Goal: Task Accomplishment & Management: Complete application form

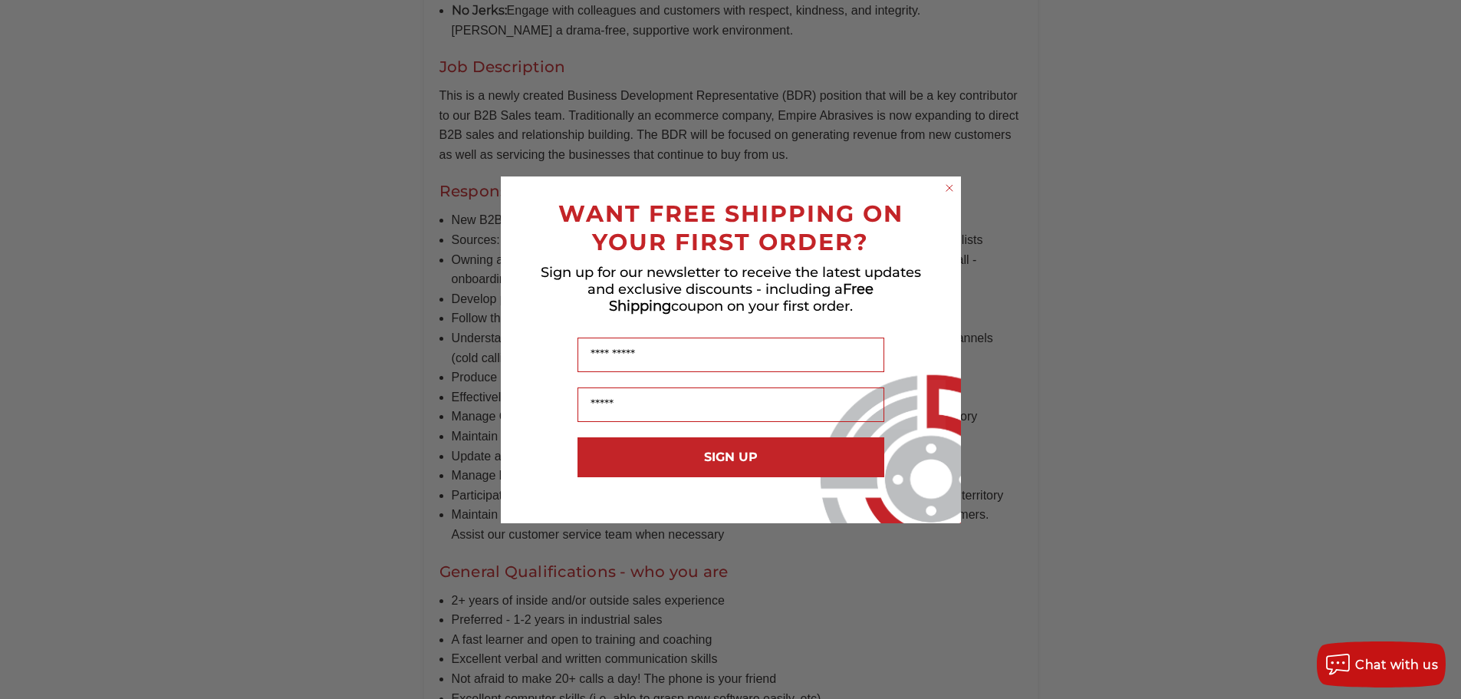
scroll to position [997, 0]
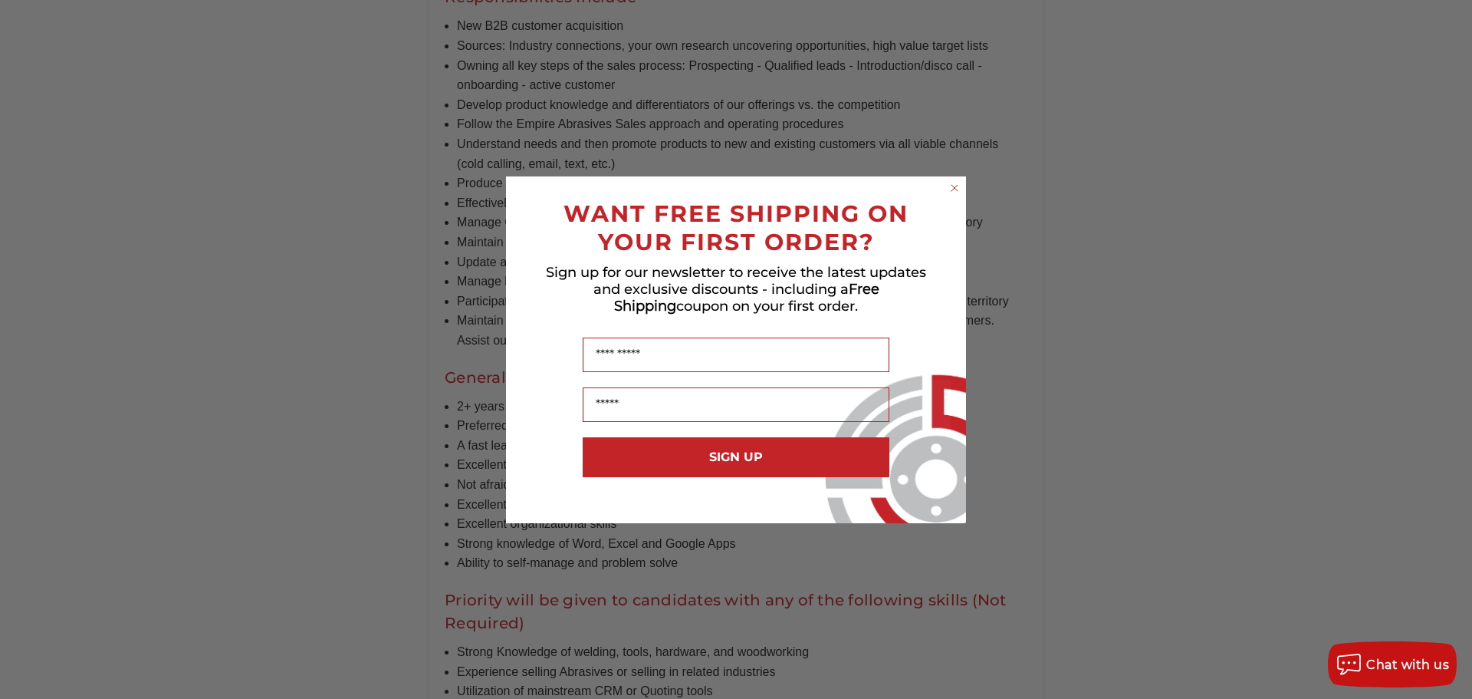
click at [951, 180] on icon "Close dialog" at bounding box center [954, 187] width 15 height 15
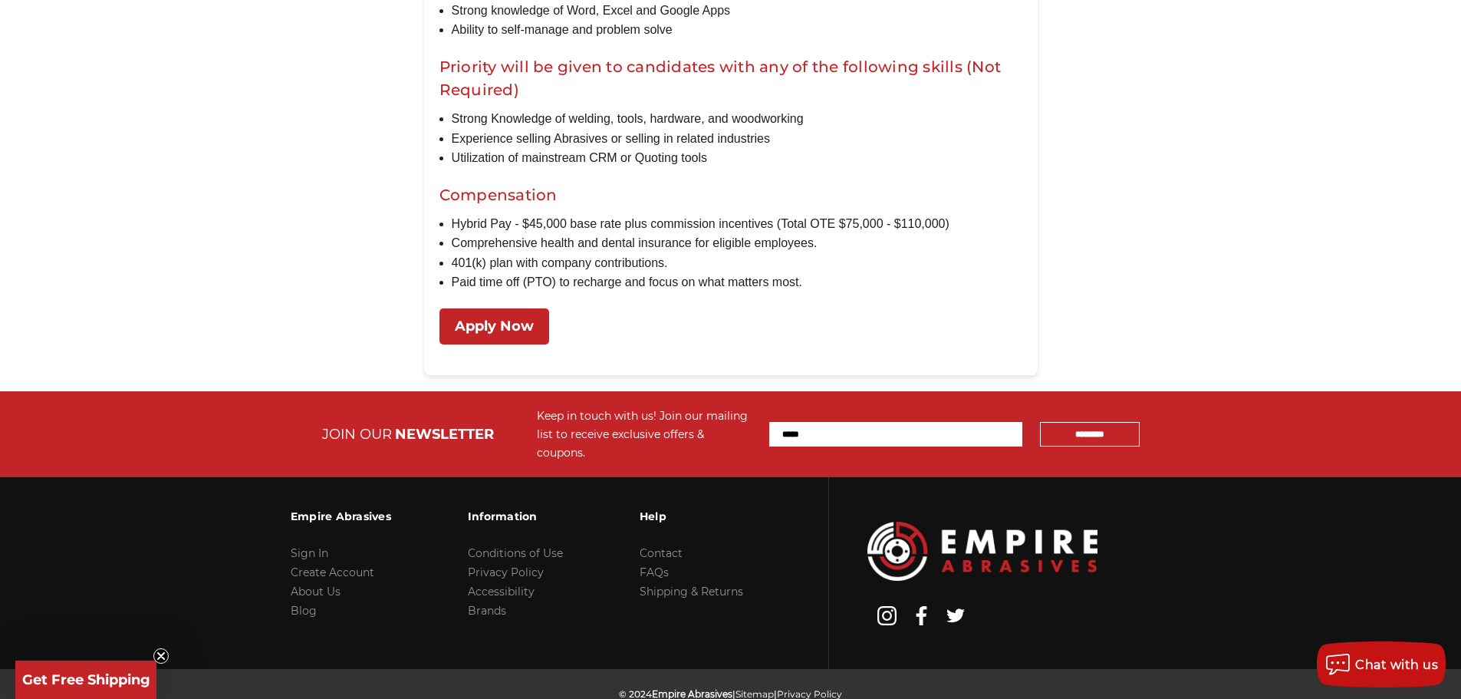
scroll to position [1534, 0]
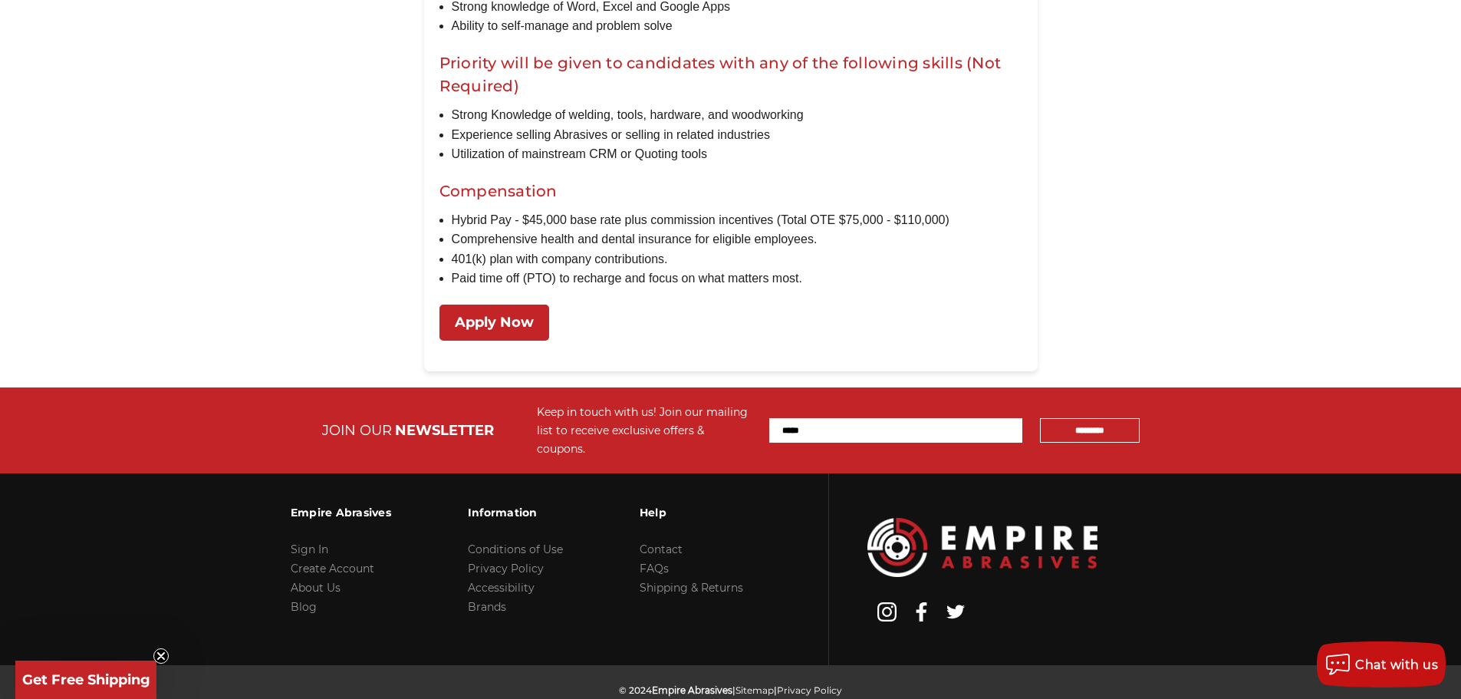
click at [490, 340] on link "Apply Now" at bounding box center [494, 322] width 110 height 36
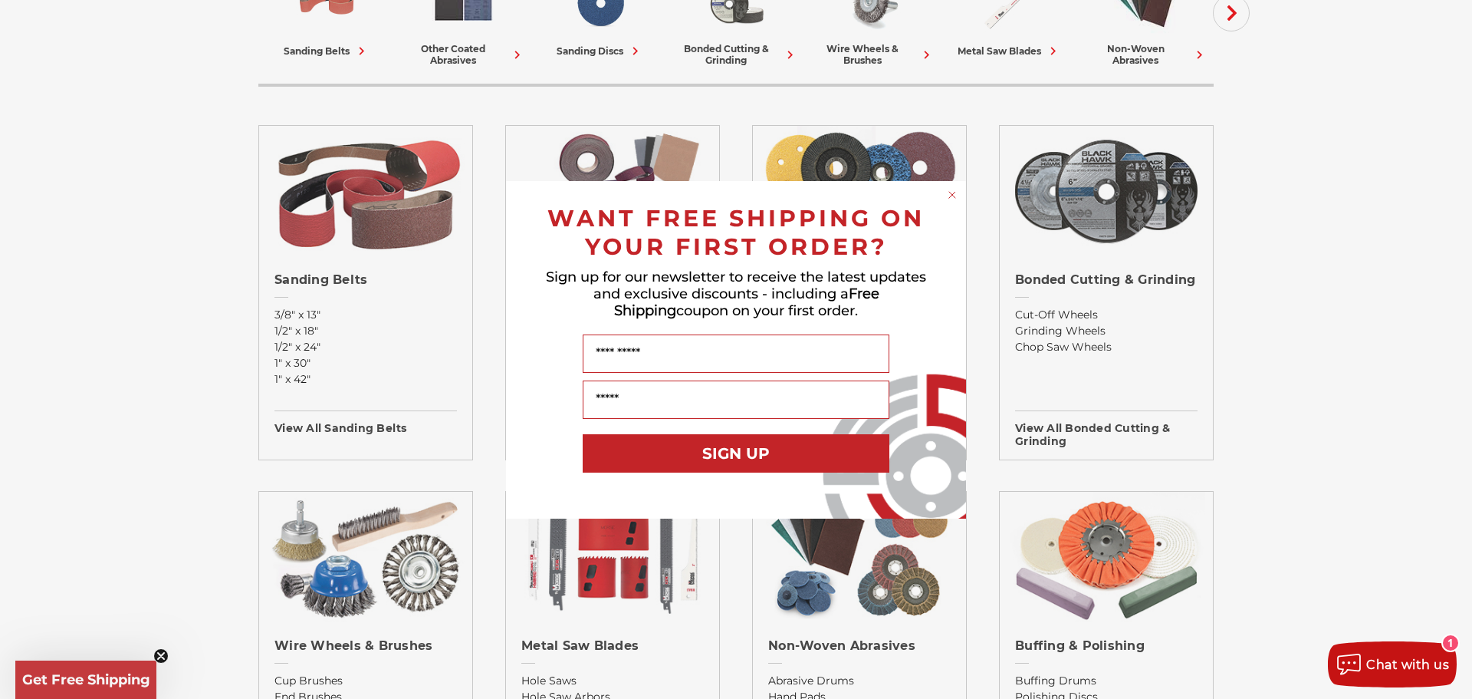
click at [200, 162] on div "Close dialog WANT FREE SHIPPING ON YOUR FIRST ORDER? Sign up for our newsletter…" at bounding box center [736, 349] width 1472 height 699
click at [1437, 671] on div "Chat with us" at bounding box center [1392, 664] width 129 height 25
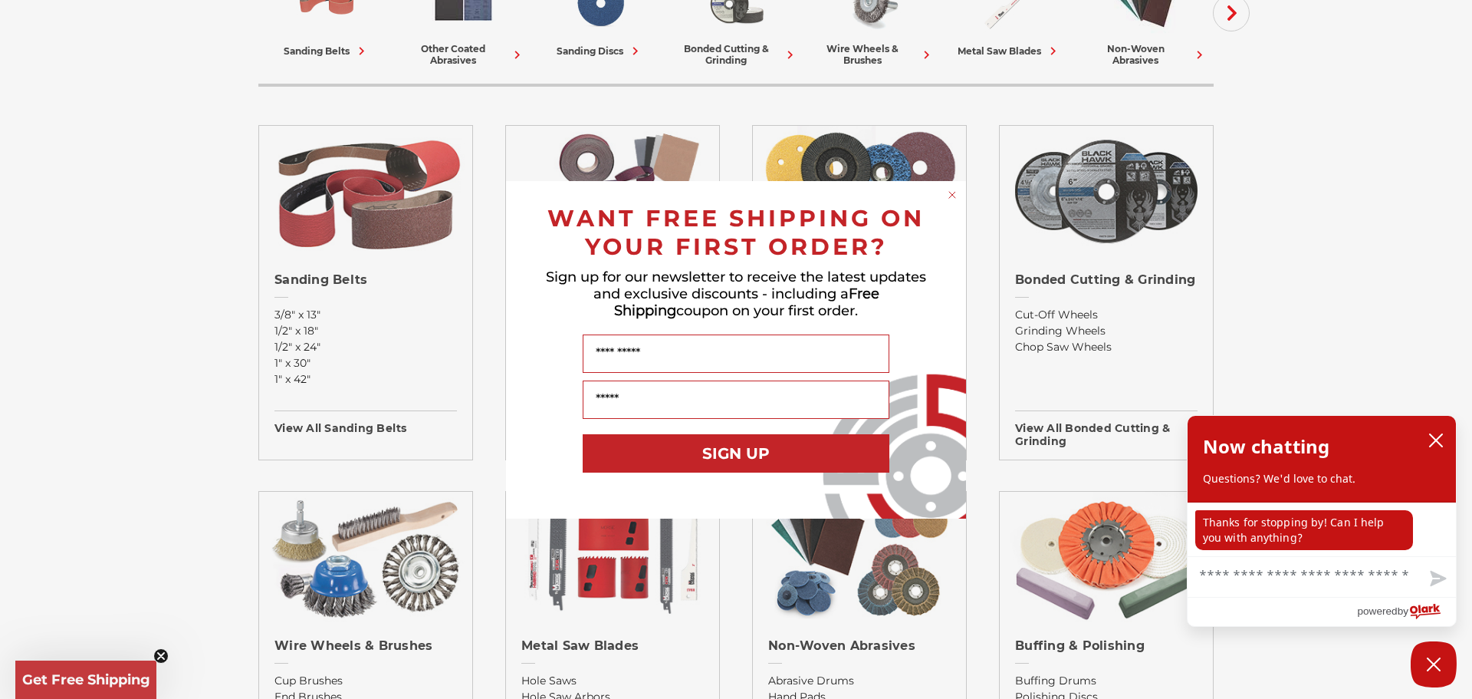
click at [1270, 294] on div "Close dialog WANT FREE SHIPPING ON YOUR FIRST ORDER? Sign up for our newsletter…" at bounding box center [736, 349] width 1472 height 699
